Goal: Task Accomplishment & Management: Manage account settings

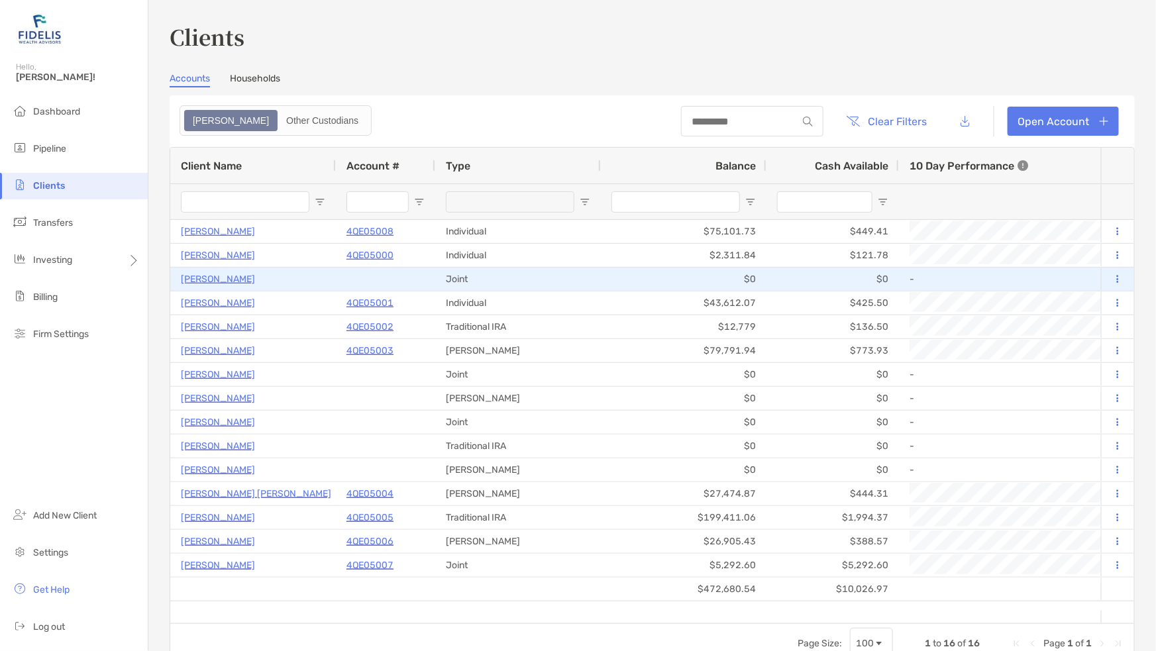
click at [1111, 274] on button at bounding box center [1117, 279] width 12 height 13
click at [222, 276] on p "[PERSON_NAME]" at bounding box center [218, 279] width 74 height 17
